Goal: Obtain resource: Download file/media

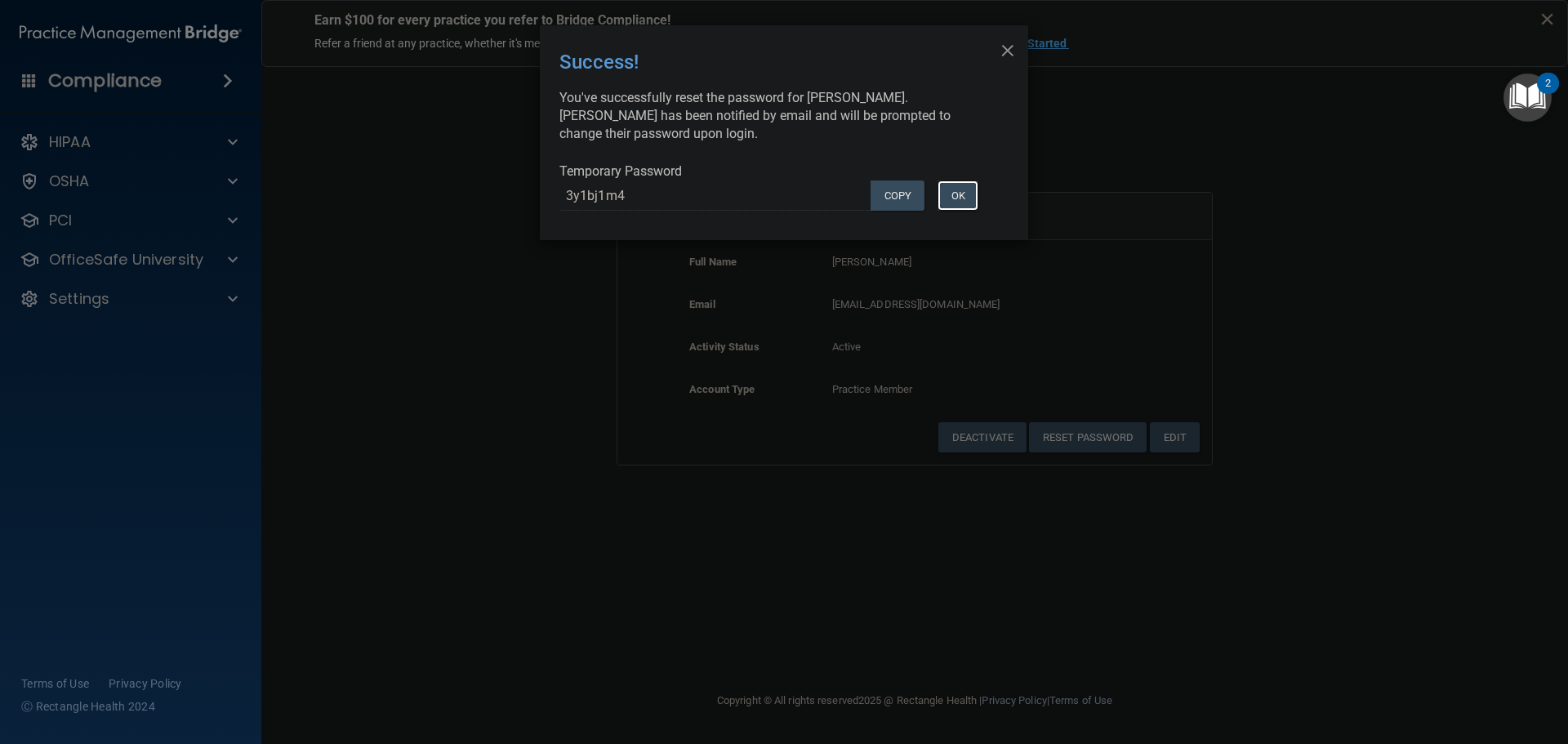
click at [978, 188] on button "OK" at bounding box center [958, 195] width 41 height 30
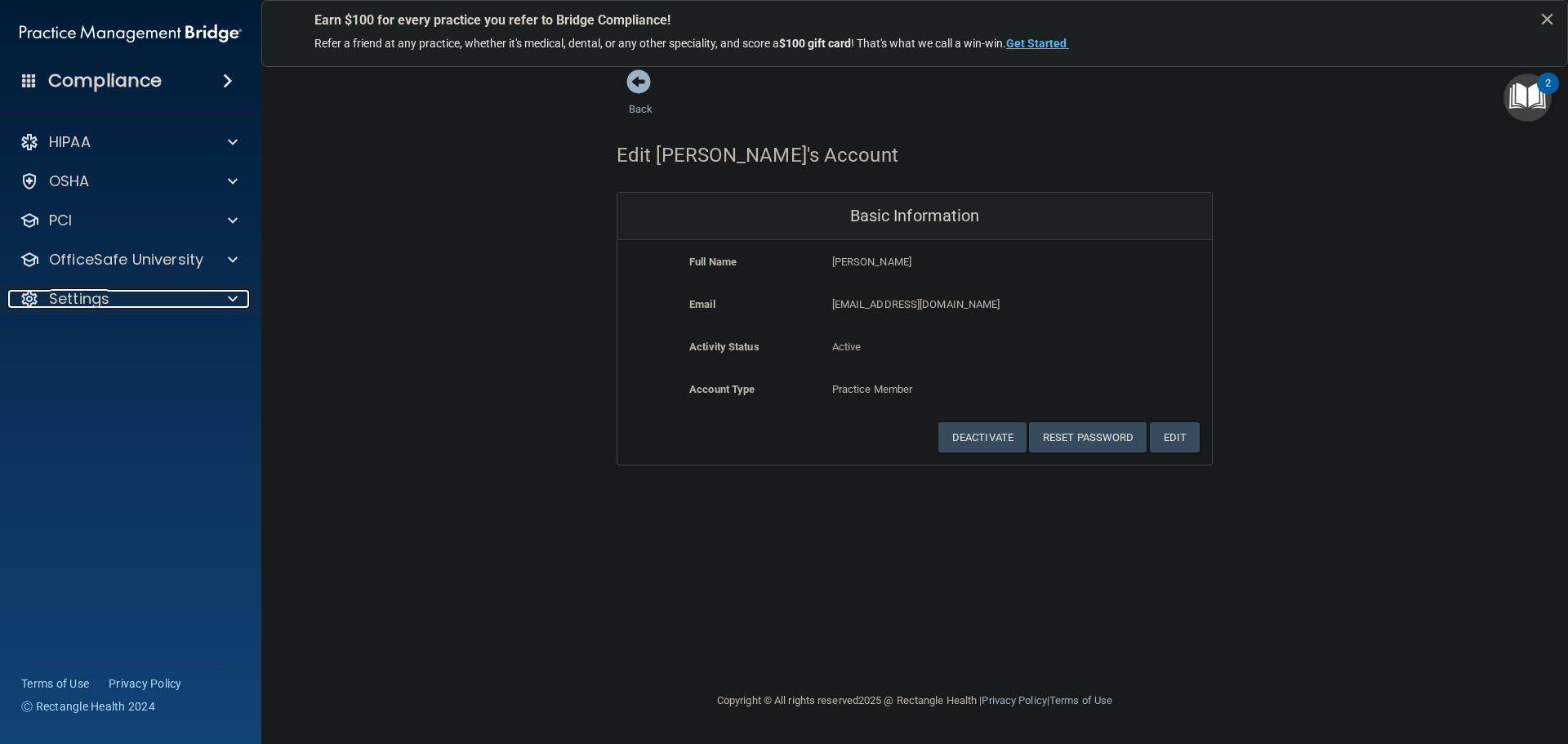
click at [161, 298] on div "Settings" at bounding box center [108, 298] width 202 height 20
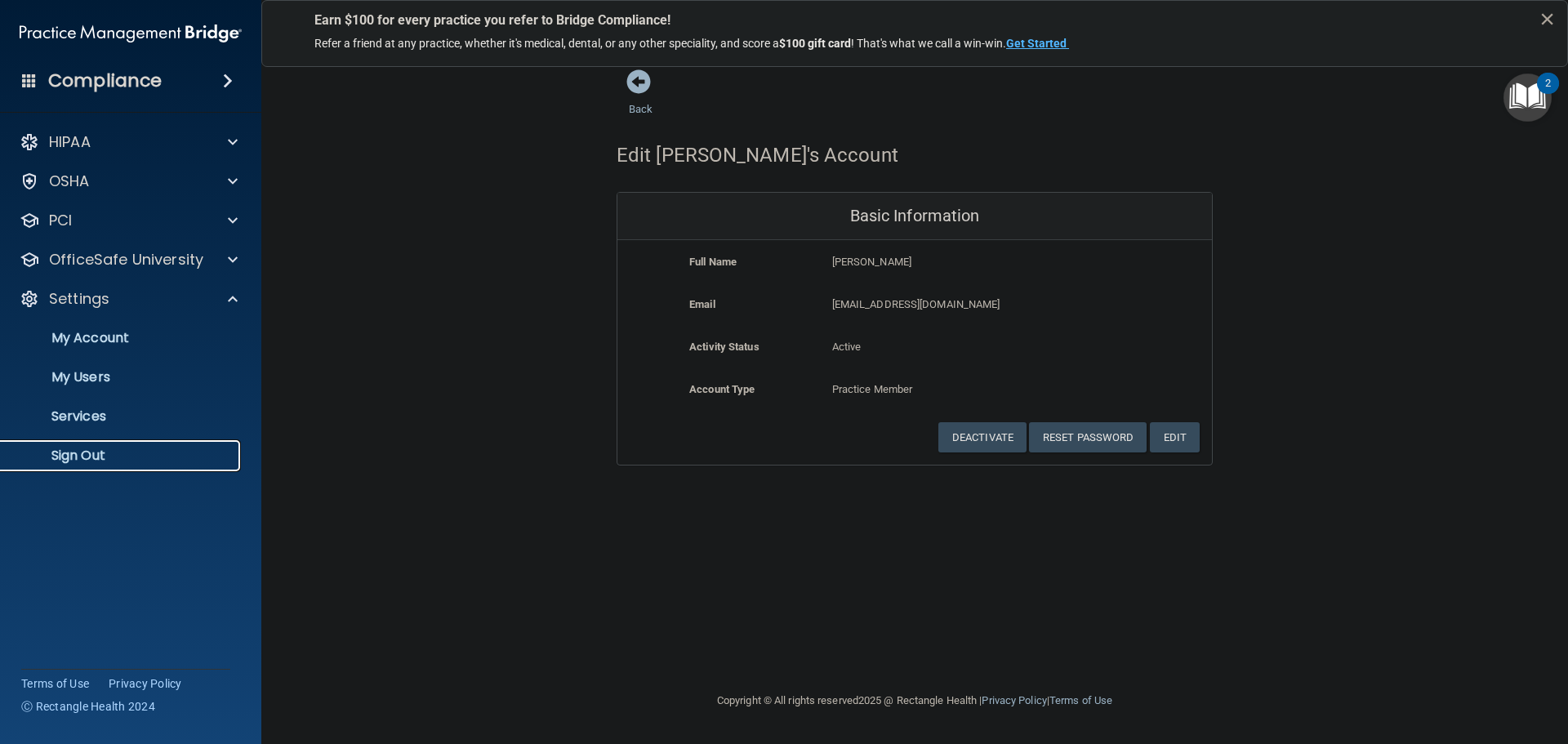
click at [93, 448] on p "Sign Out" at bounding box center [122, 455] width 223 height 16
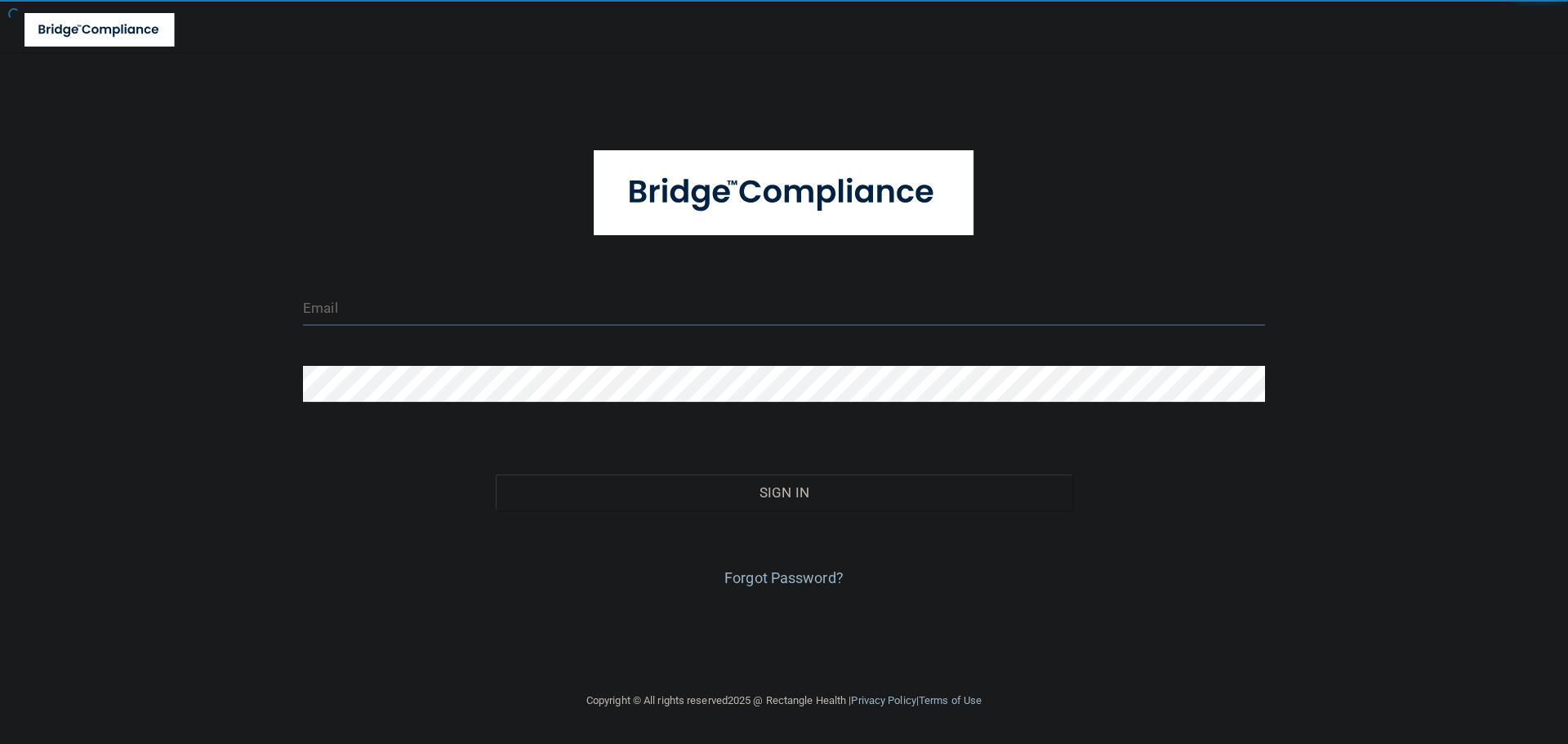
type input "cfletcher@rectanglehealth.com"
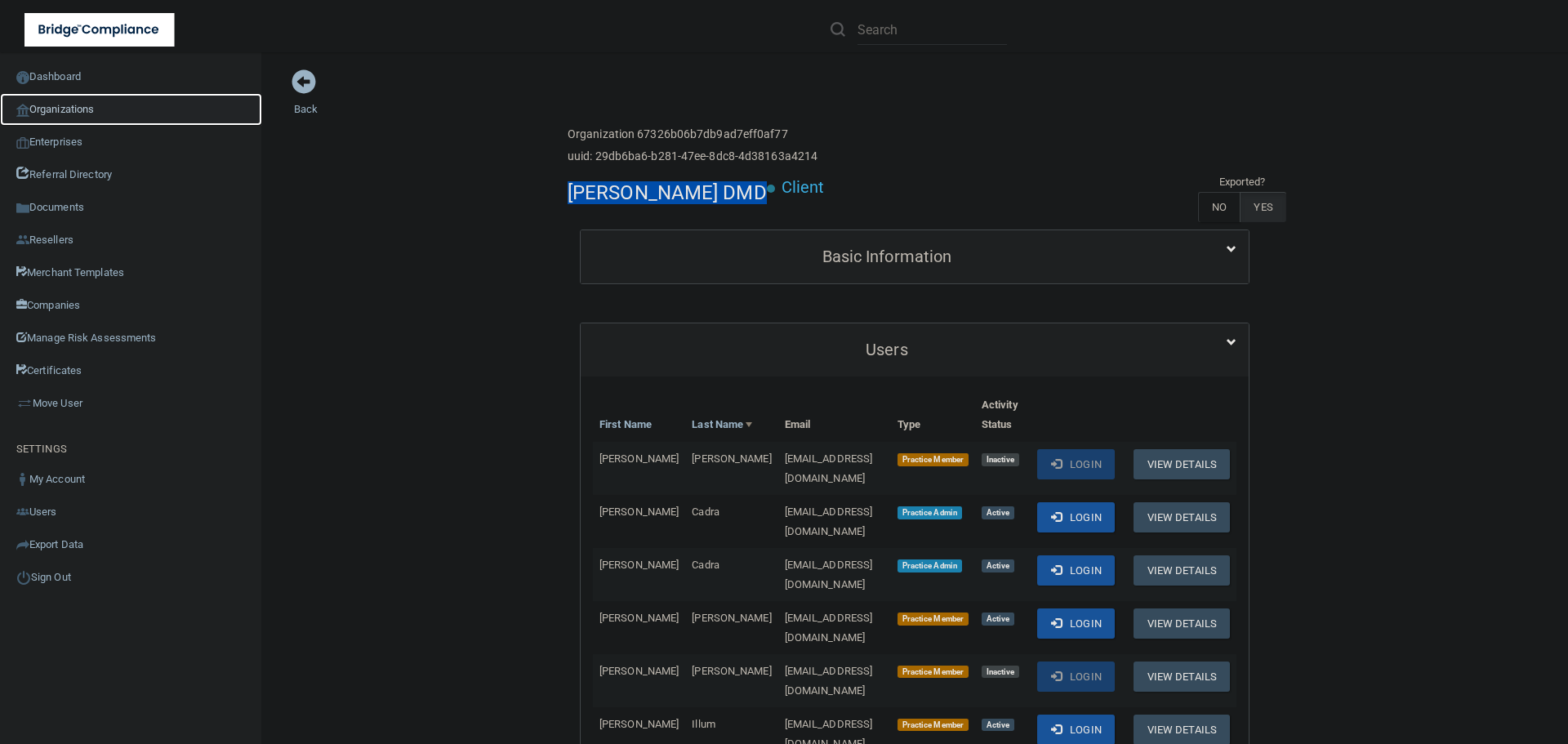
click at [106, 112] on link "Organizations" at bounding box center [130, 109] width 262 height 33
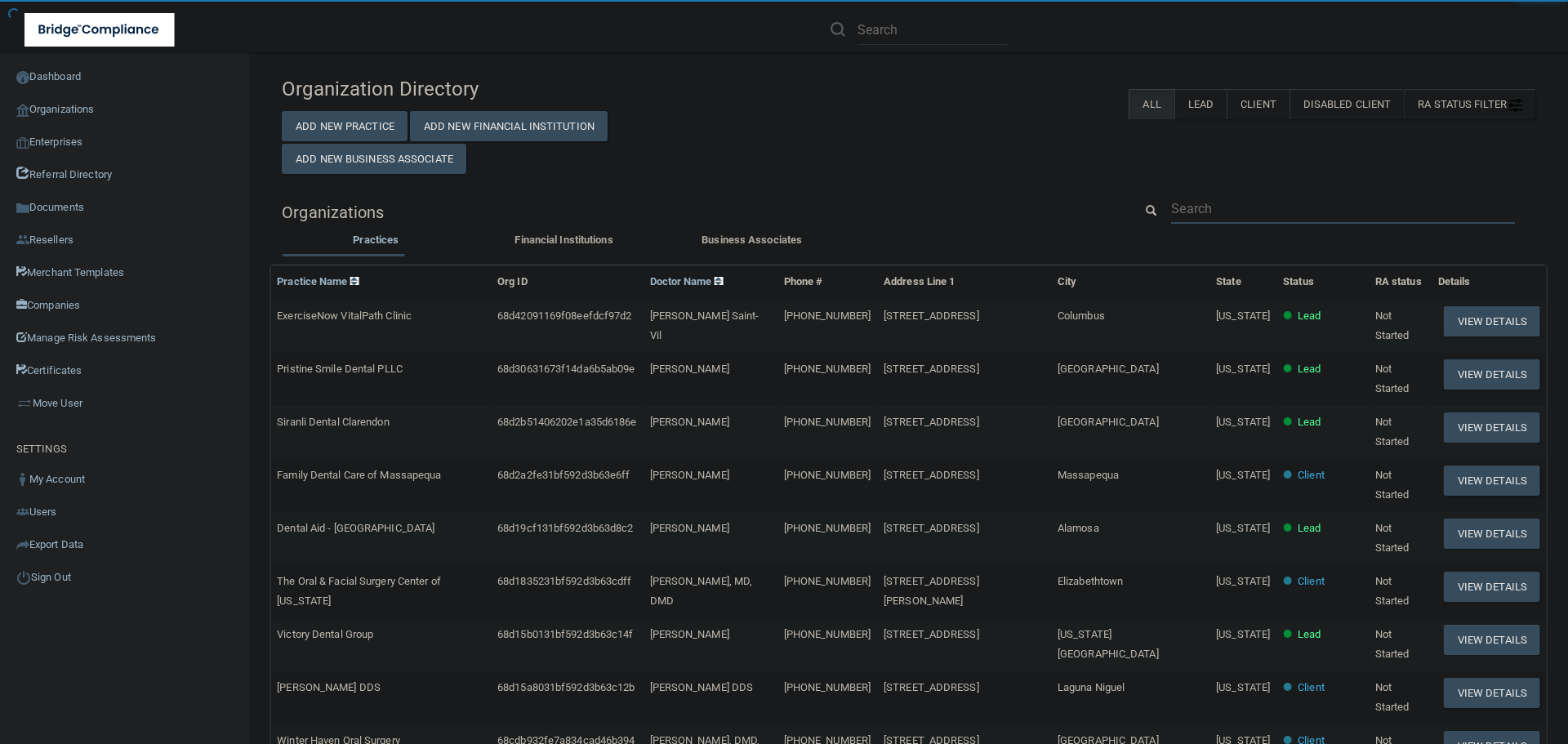
click at [1214, 207] on input "text" at bounding box center [1343, 208] width 343 height 30
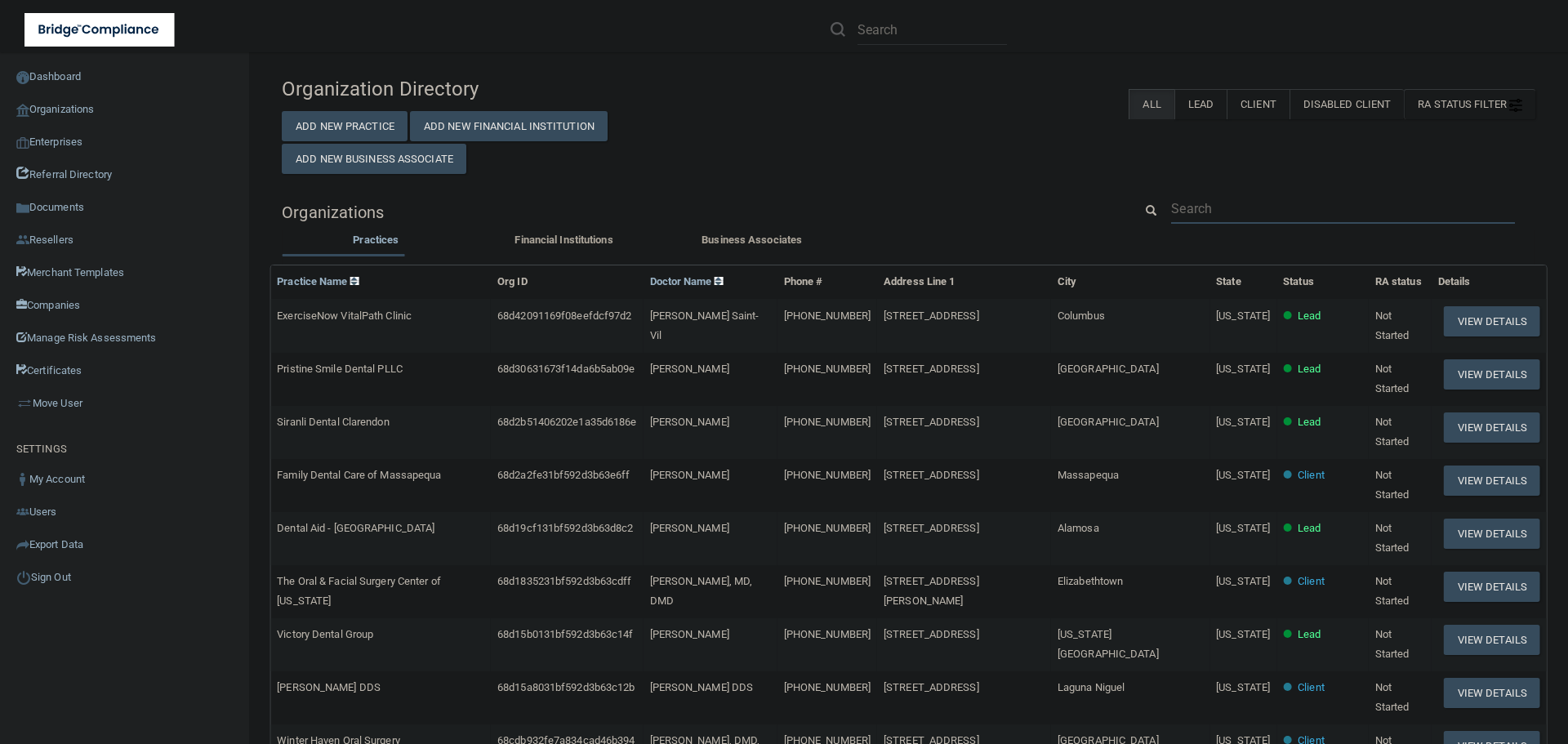
paste input "[PHONE_NUMBER]"
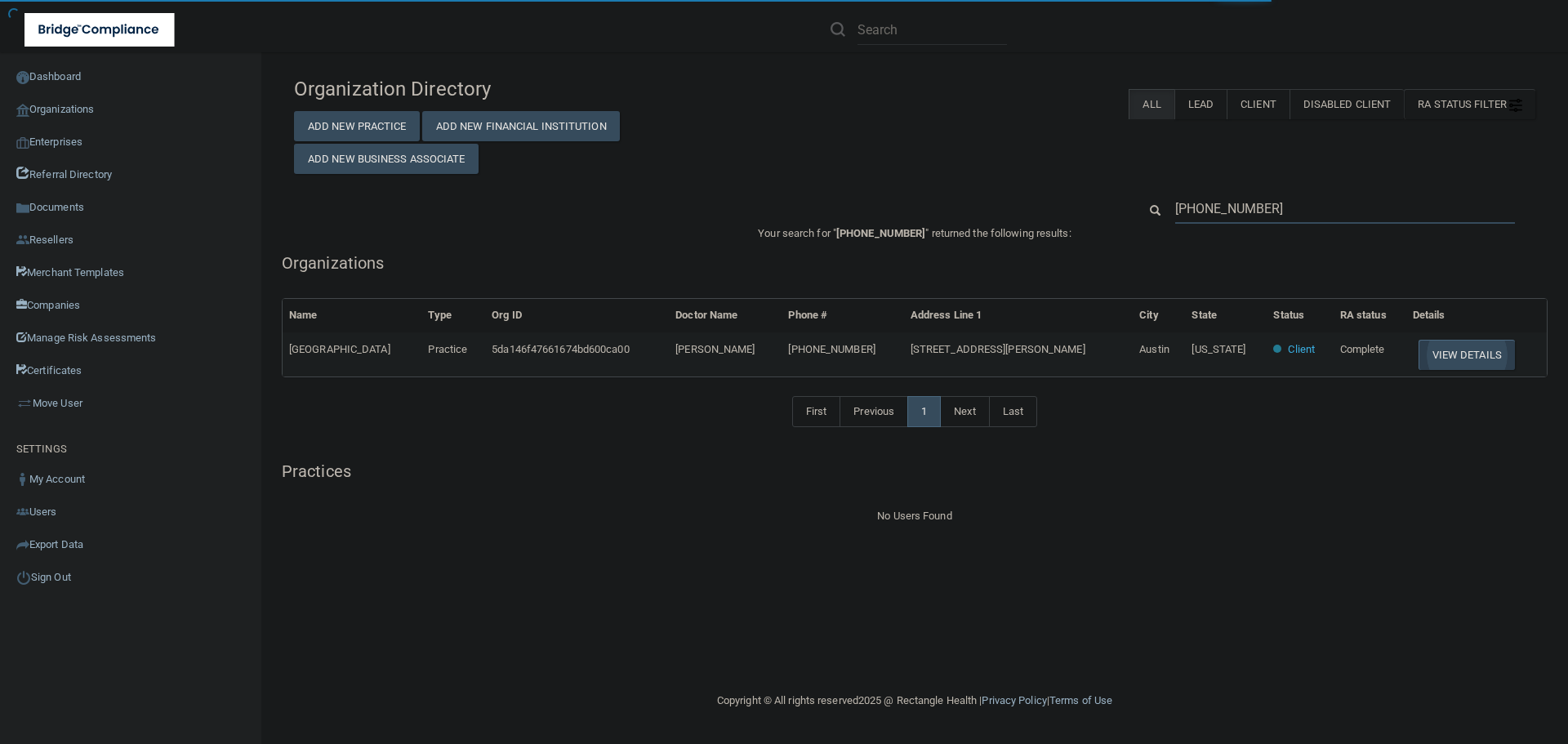
type input "[PHONE_NUMBER]"
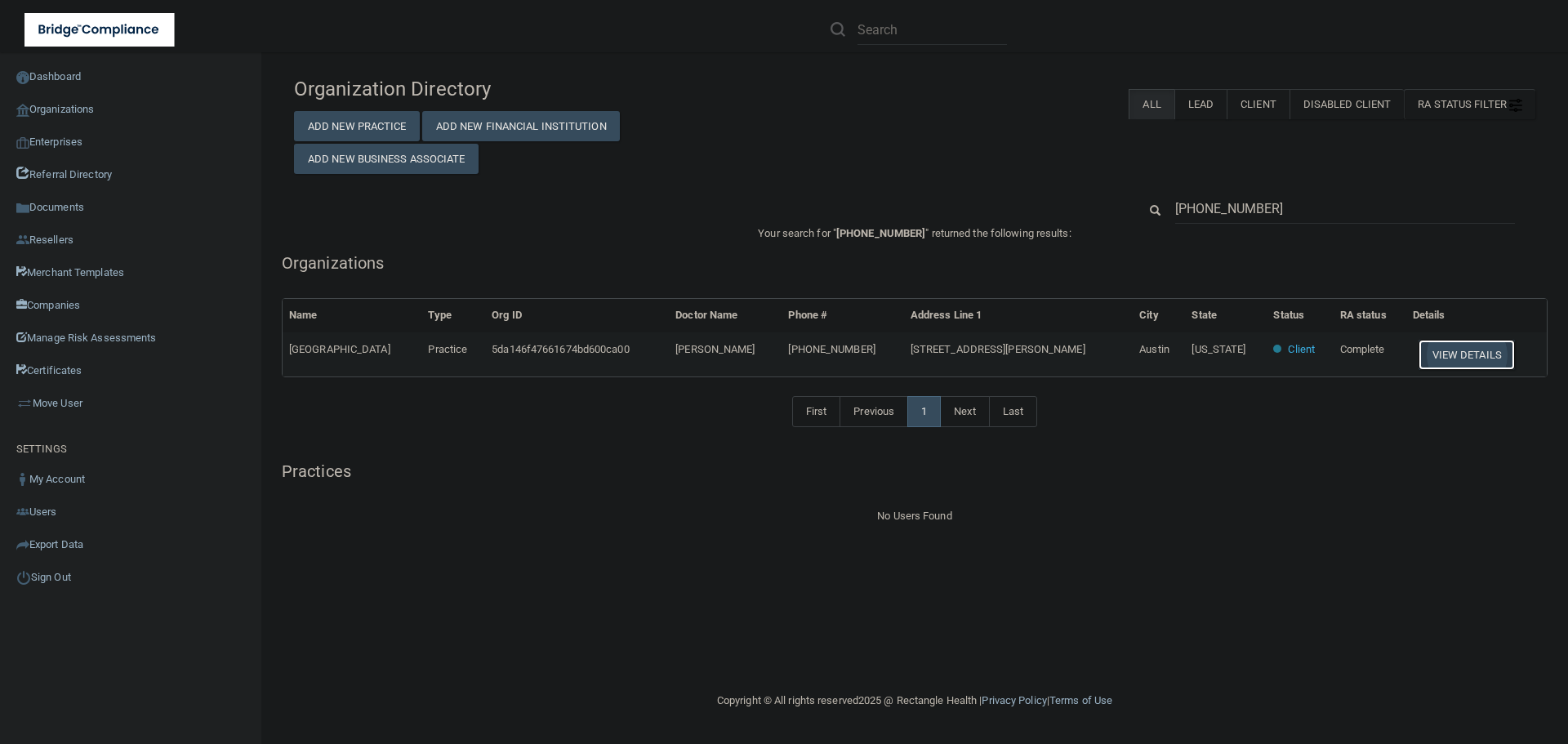
click at [1450, 359] on button "View Details" at bounding box center [1467, 355] width 97 height 30
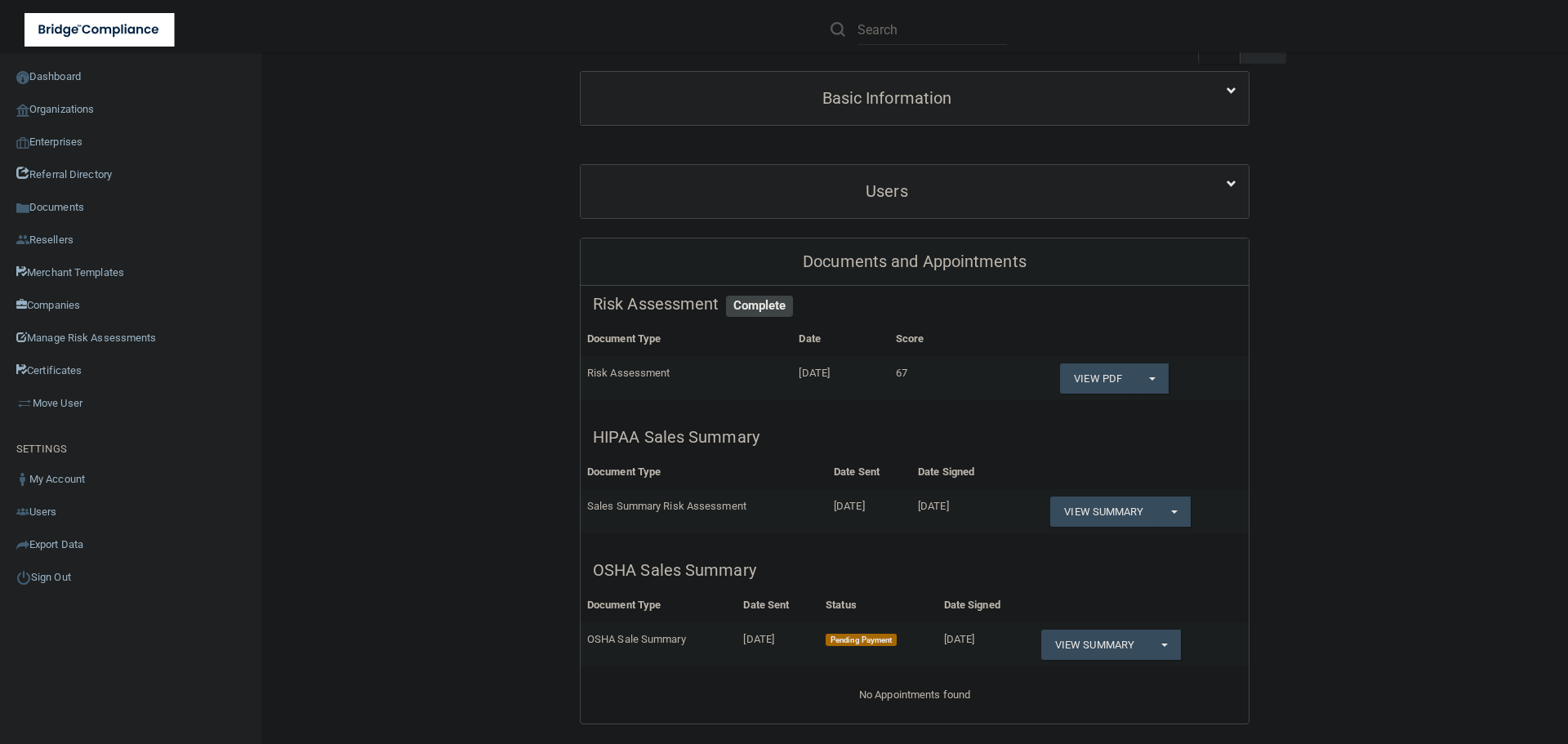
scroll to position [163, 0]
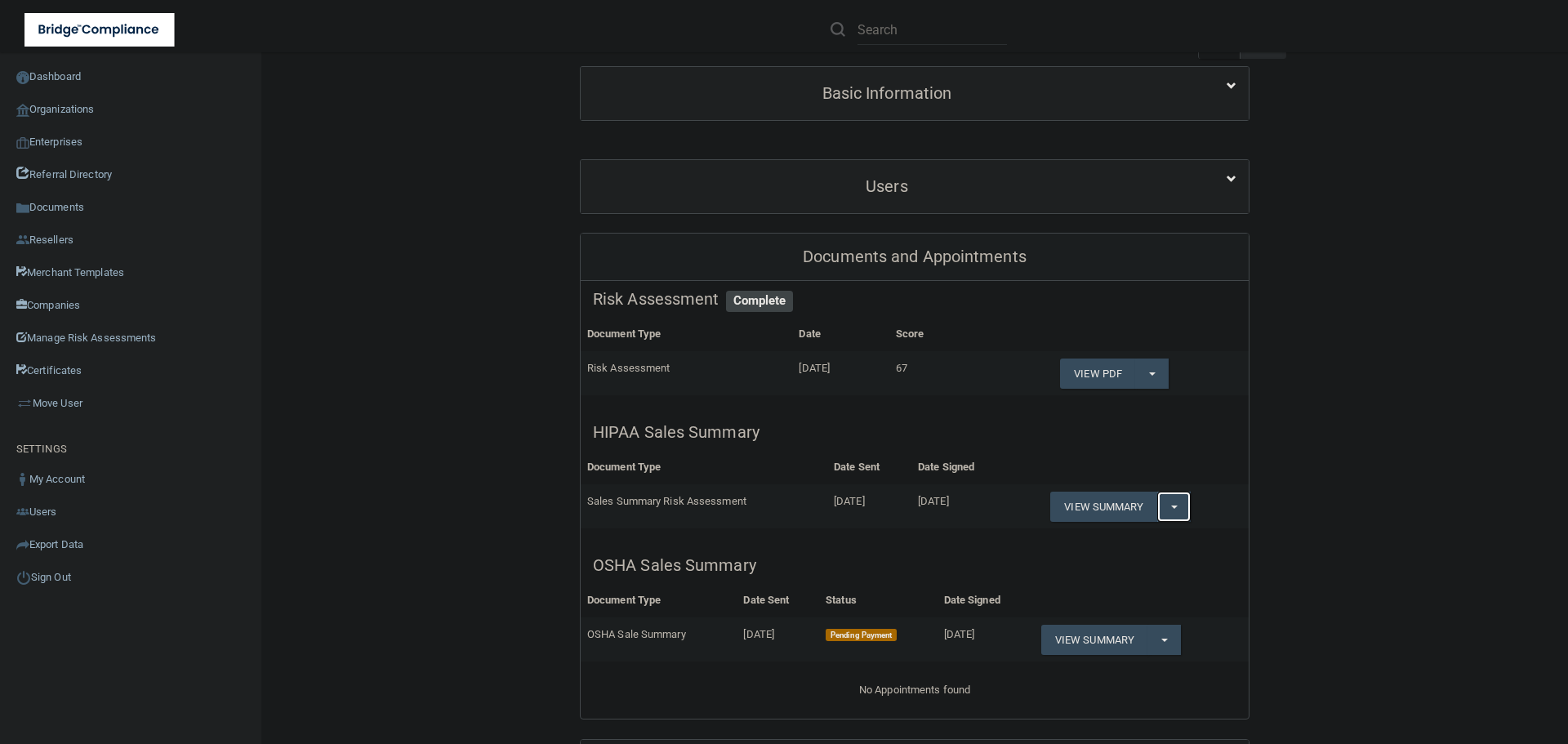
click at [1163, 500] on button "Split button!" at bounding box center [1174, 507] width 34 height 30
click at [1153, 531] on link "Download as PDF" at bounding box center [1118, 539] width 135 height 24
